Goal: Task Accomplishment & Management: Complete application form

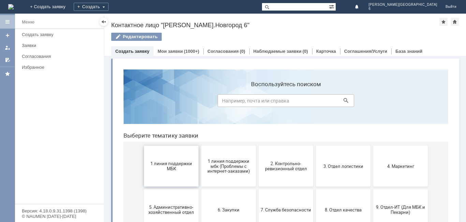
click at [180, 166] on span "1 линия поддержки МБК" at bounding box center [171, 166] width 50 height 10
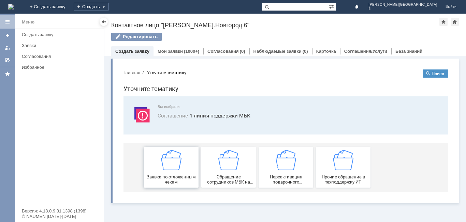
click at [184, 164] on div "Заявка по отложенным чекам" at bounding box center [171, 167] width 50 height 35
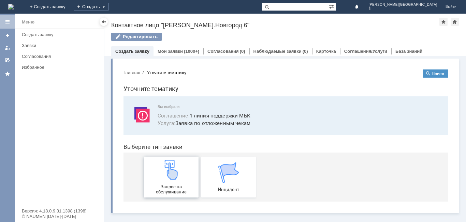
click at [184, 174] on div "Запрос на обслуживание" at bounding box center [171, 177] width 50 height 35
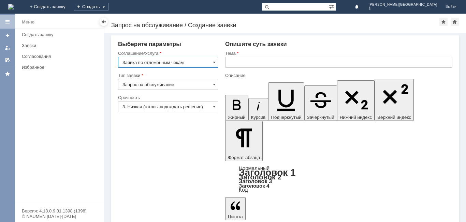
click at [305, 58] on input "text" at bounding box center [338, 62] width 227 height 11
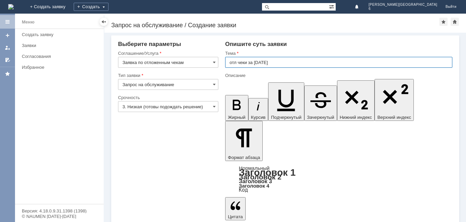
type input "отл чеки за [DATE]"
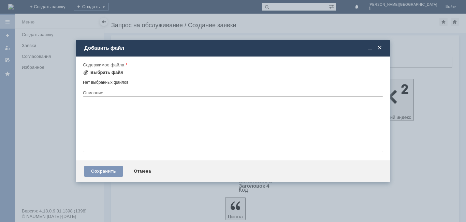
click at [117, 74] on div "Выбрать файл" at bounding box center [106, 72] width 33 height 5
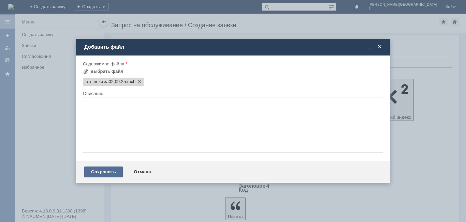
click at [111, 174] on div "Сохранить" at bounding box center [103, 172] width 39 height 11
